Goal: Information Seeking & Learning: Learn about a topic

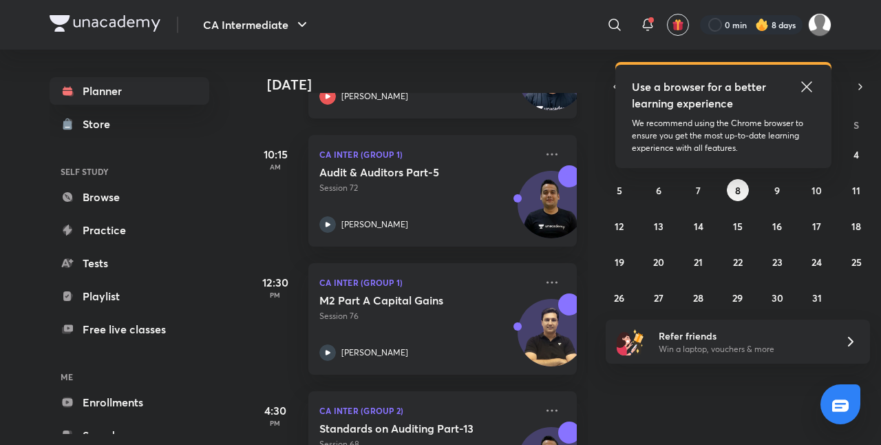
scroll to position [372, 0]
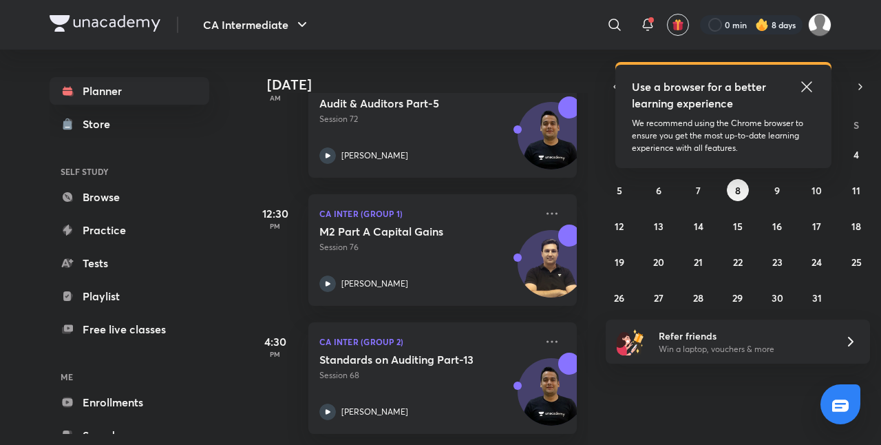
click at [802, 83] on icon at bounding box center [806, 86] width 10 height 10
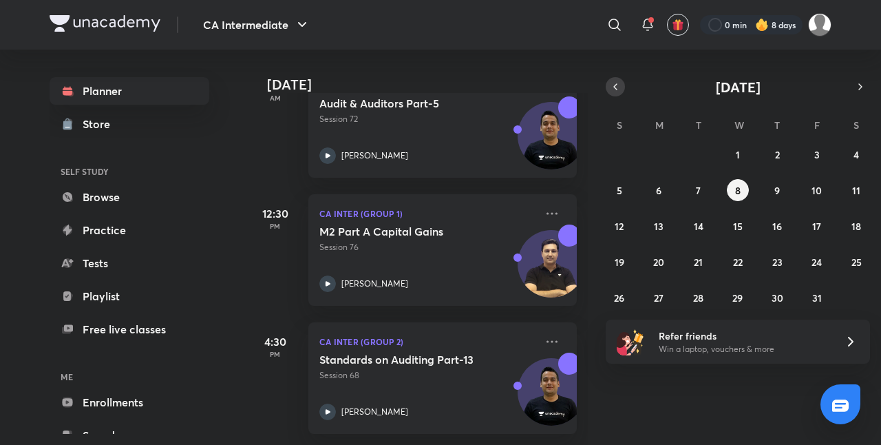
click at [620, 83] on icon "button" at bounding box center [615, 87] width 11 height 12
click at [854, 87] on button "button" at bounding box center [859, 86] width 19 height 19
click at [661, 187] on button "6" at bounding box center [658, 190] width 22 height 22
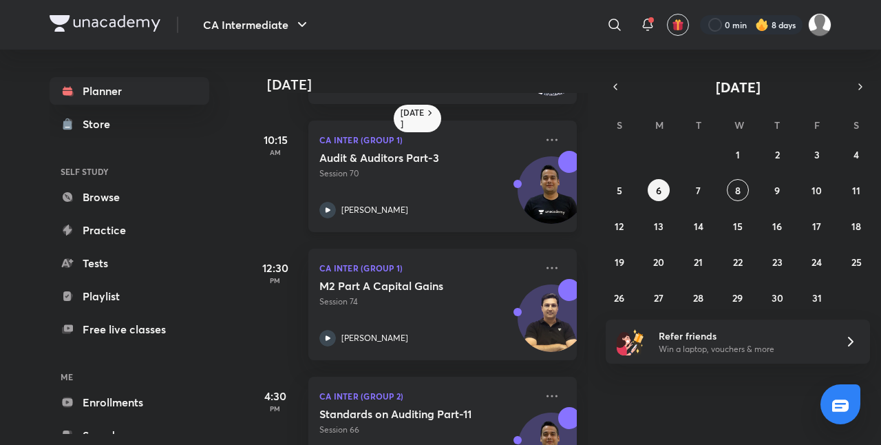
scroll to position [182, 0]
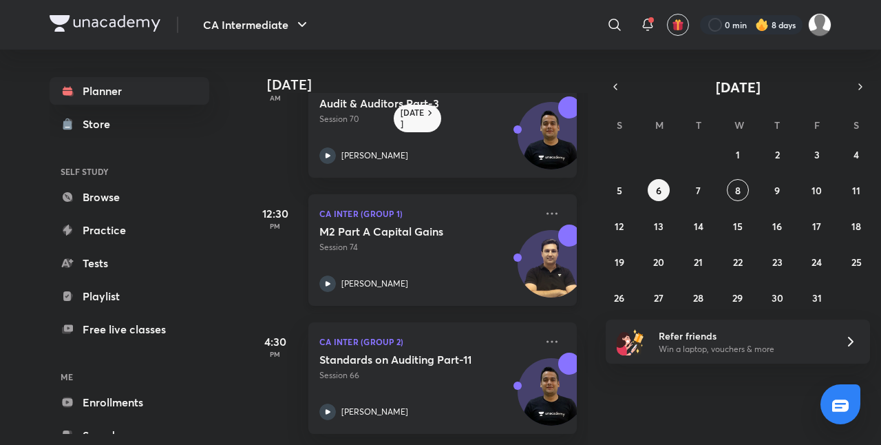
click at [465, 246] on div "M2 Part A Capital Gains Session 74 [PERSON_NAME]" at bounding box center [427, 257] width 216 height 67
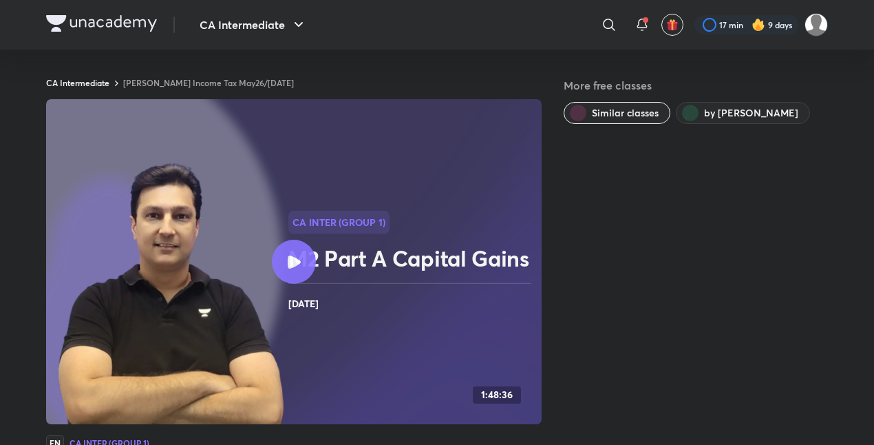
click at [288, 294] on div "CA Inter (Group 1) M2 Part A Capital Gains [DATE]" at bounding box center [412, 262] width 248 height 102
